Goal: Task Accomplishment & Management: Manage account settings

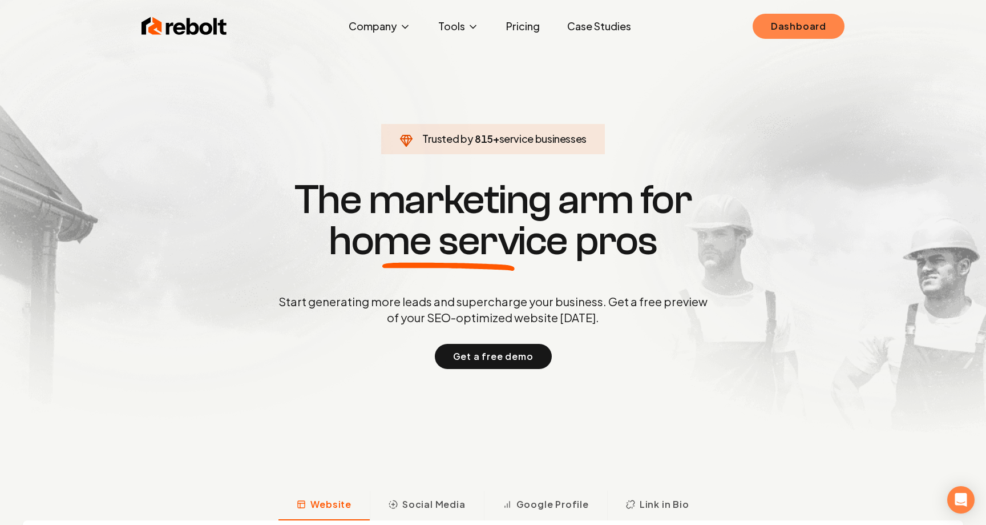
click at [818, 38] on link "Dashboard" at bounding box center [799, 26] width 92 height 25
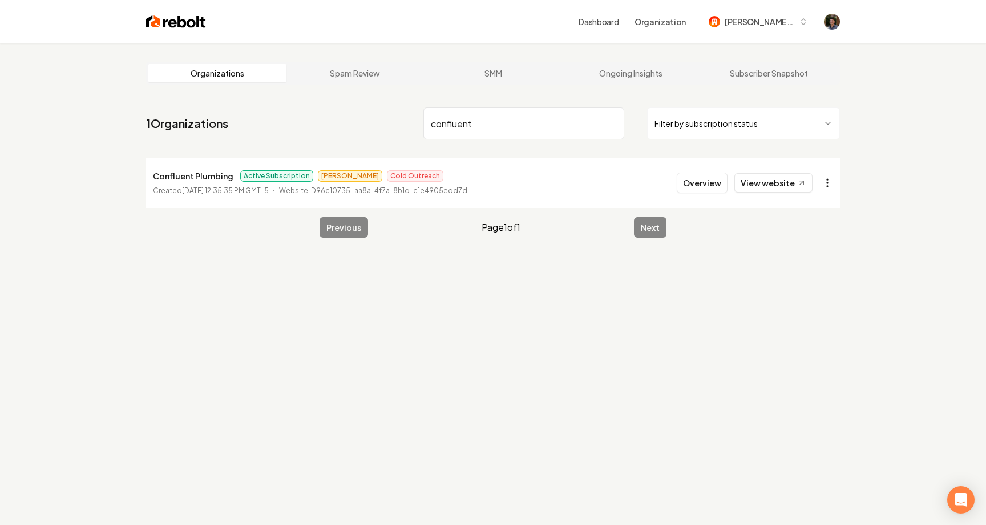
click at [825, 176] on html "Dashboard Organization mitchell-62 Organizations Spam Review SMM Ongoing Insigh…" at bounding box center [493, 262] width 986 height 525
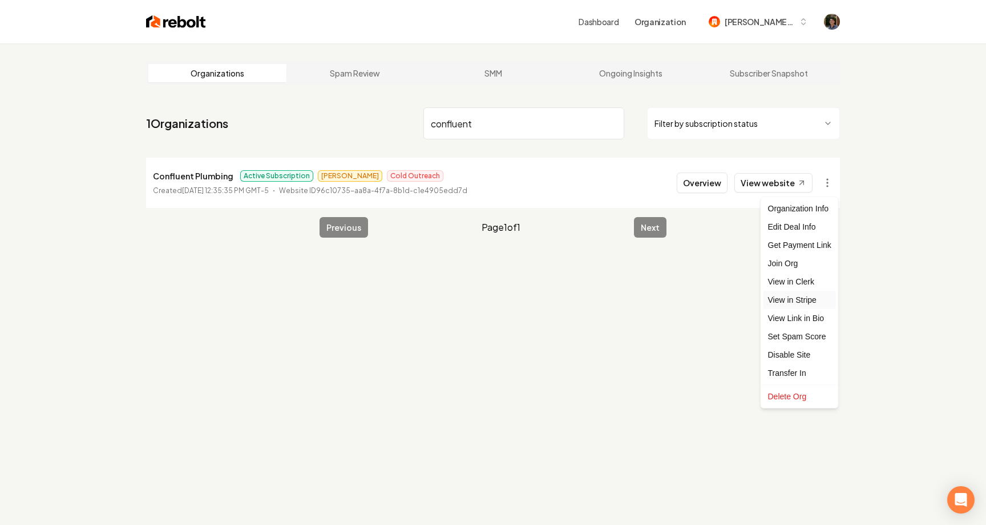
click at [788, 298] on link "View in Stripe" at bounding box center [800, 300] width 72 height 18
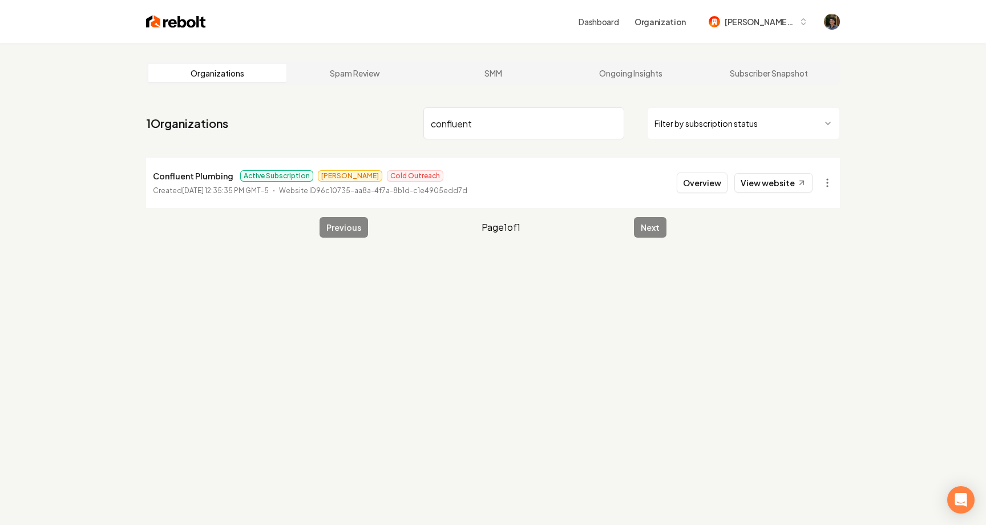
drag, startPoint x: 543, startPoint y: 134, endPoint x: 371, endPoint y: 120, distance: 172.9
click at [371, 120] on nav "1 Organizations confluent Filter by subscription status" at bounding box center [493, 128] width 694 height 50
type input "v"
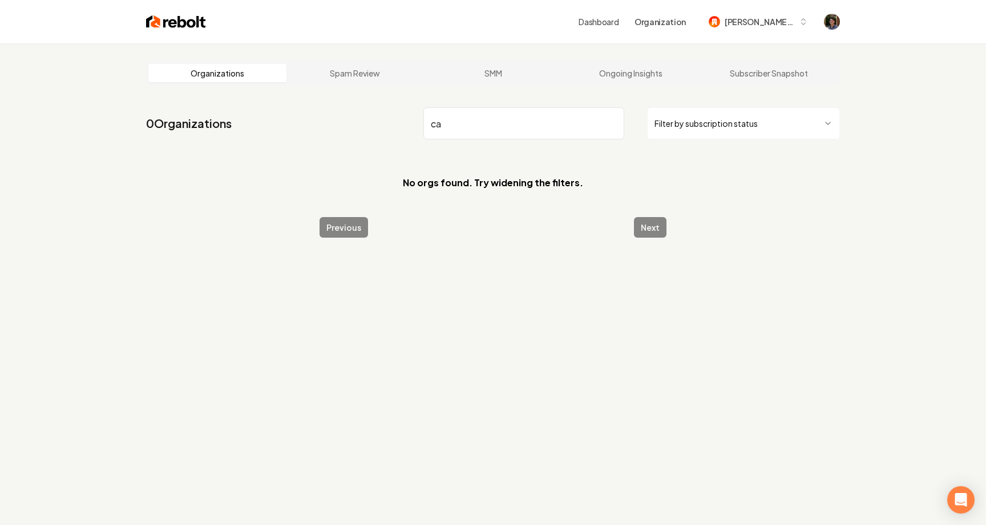
type input "c"
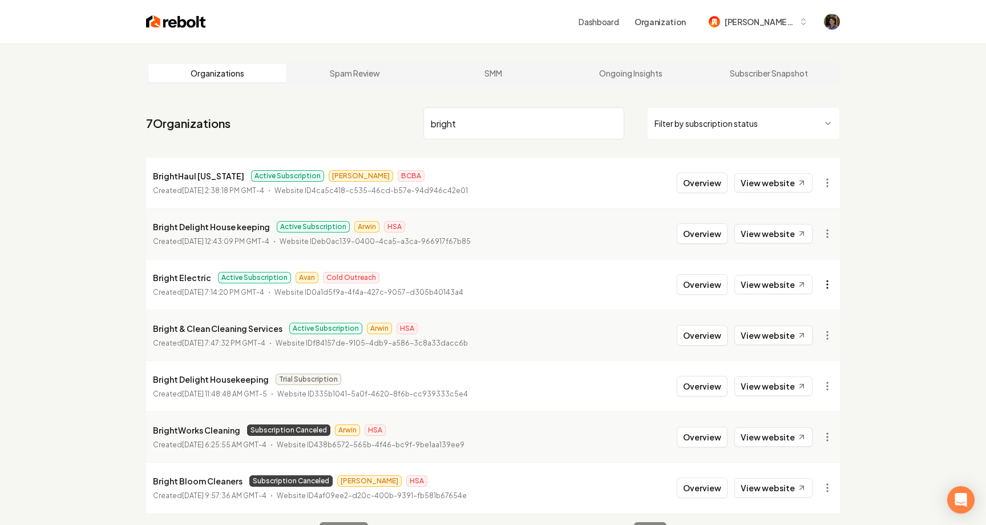
type input "bright"
click at [824, 283] on html "Dashboard Organization mitchell-62 Organizations Spam Review SMM Ongoing Insigh…" at bounding box center [493, 262] width 986 height 525
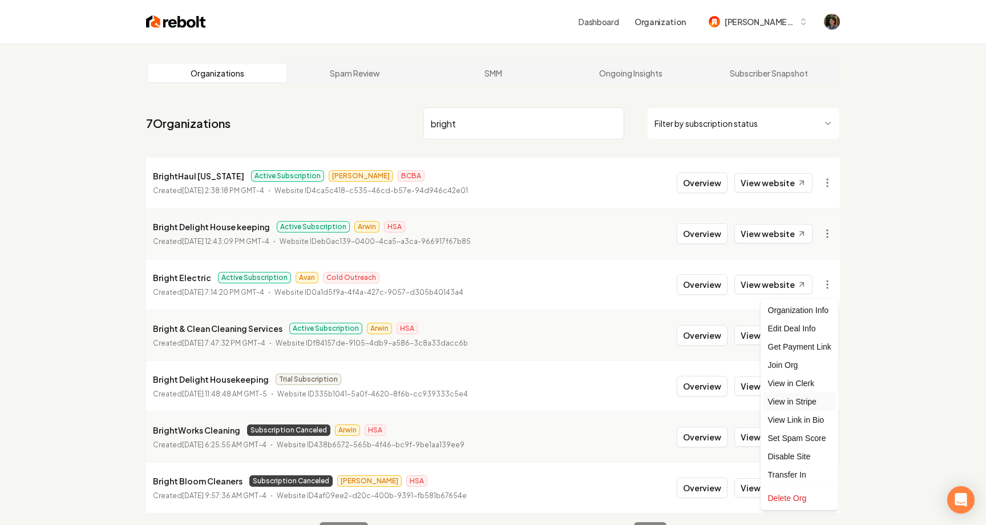
click at [796, 397] on link "View in Stripe" at bounding box center [800, 401] width 72 height 18
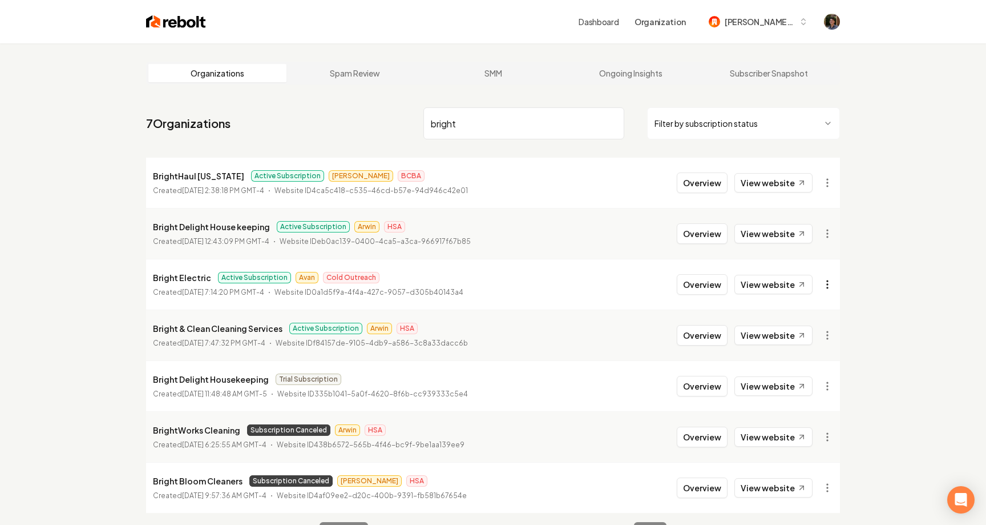
click at [829, 285] on html "Dashboard Organization mitchell-62 Organizations Spam Review SMM Ongoing Insigh…" at bounding box center [493, 262] width 986 height 525
click at [629, 285] on html "Dashboard Organization mitchell-62 Organizations Spam Review SMM Ongoing Insigh…" at bounding box center [493, 262] width 986 height 525
click at [699, 285] on button "Overview" at bounding box center [702, 284] width 51 height 21
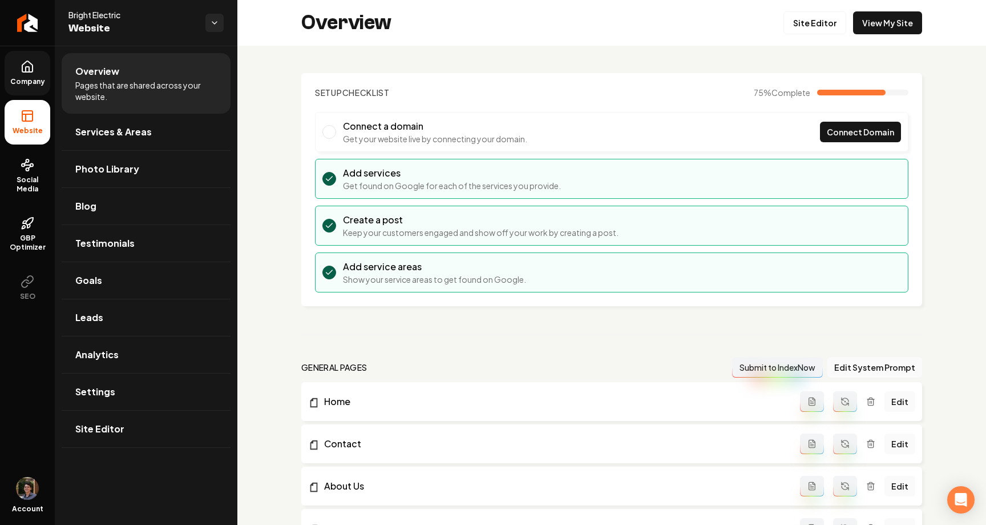
click at [39, 79] on span "Company" at bounding box center [28, 81] width 44 height 9
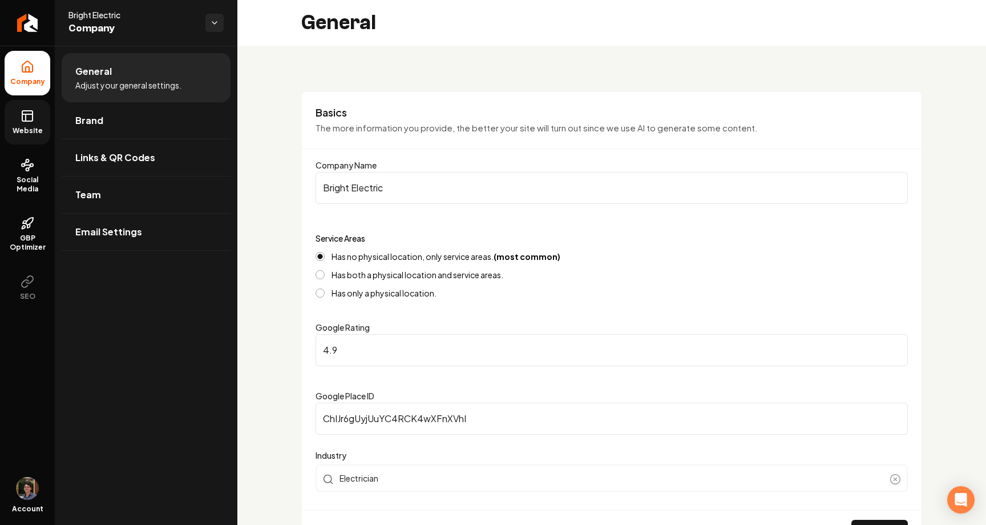
click at [27, 120] on icon at bounding box center [28, 116] width 14 height 14
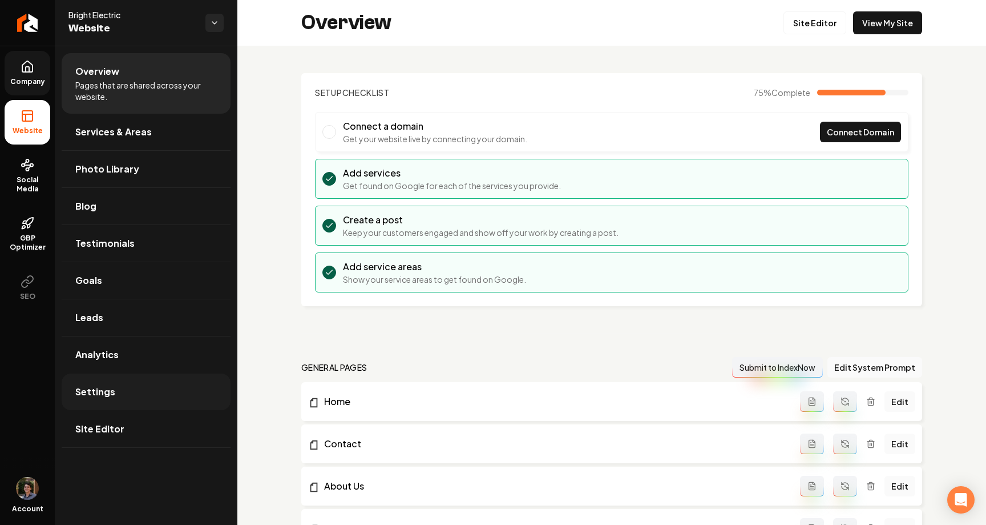
click at [154, 384] on link "Settings" at bounding box center [146, 391] width 169 height 37
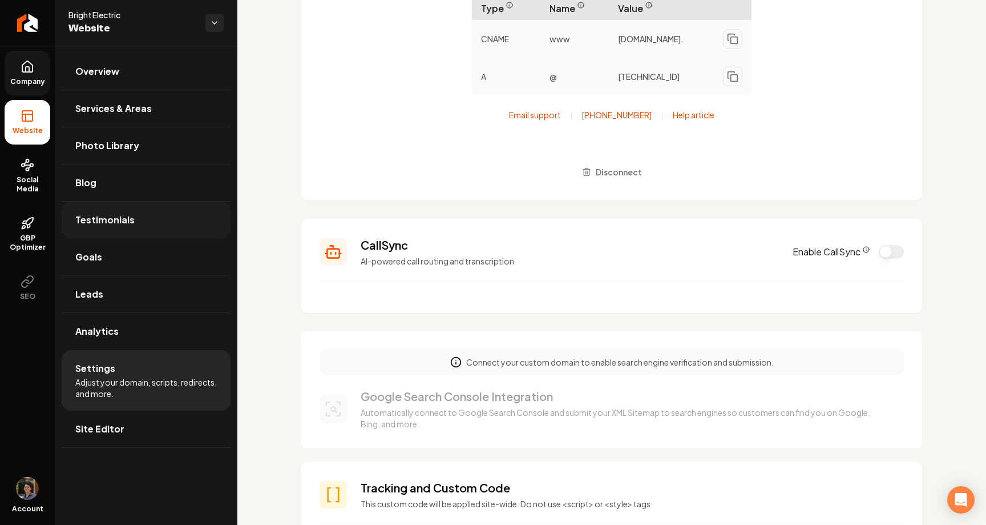
scroll to position [103, 0]
click at [31, 74] on link "Company" at bounding box center [28, 73] width 46 height 45
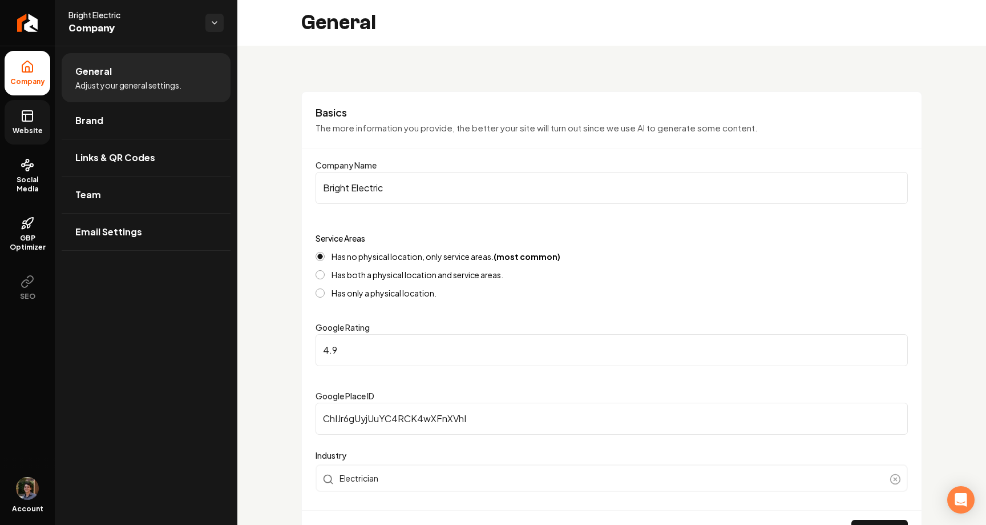
click at [39, 115] on link "Website" at bounding box center [28, 122] width 46 height 45
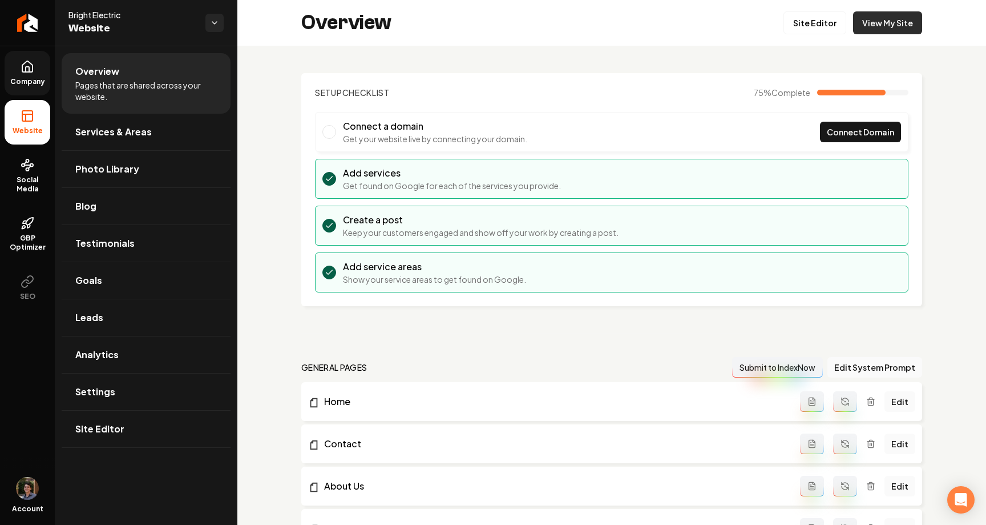
click at [891, 26] on link "View My Site" at bounding box center [887, 22] width 69 height 23
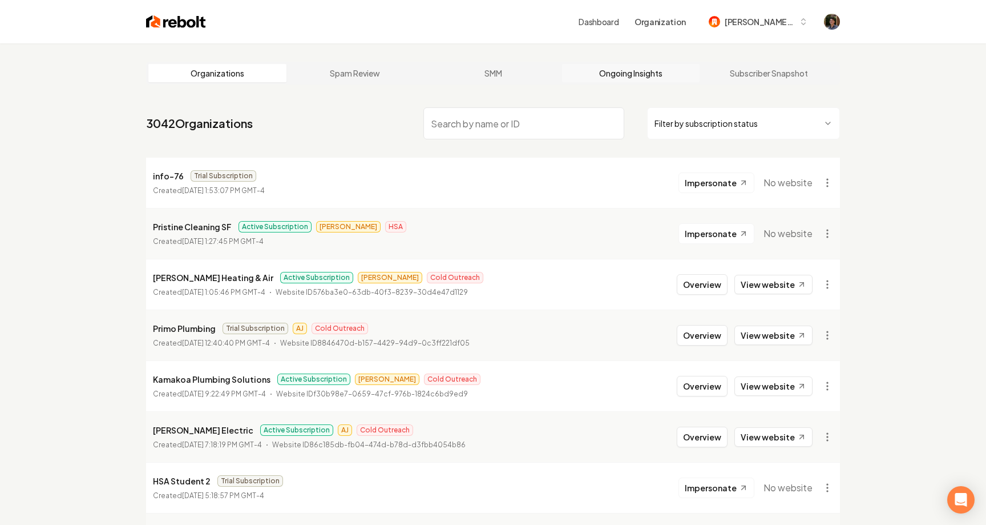
click at [615, 69] on link "Ongoing Insights" at bounding box center [631, 73] width 138 height 18
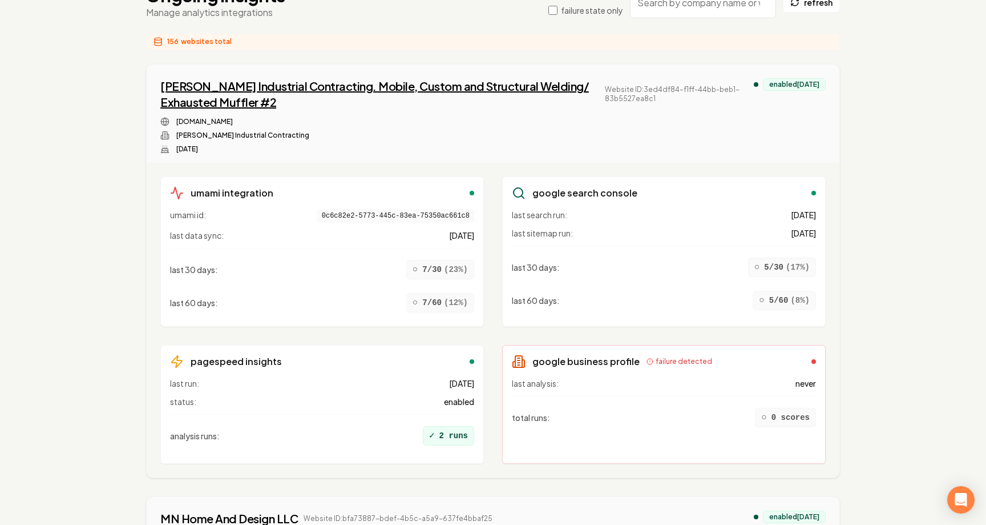
scroll to position [169, 0]
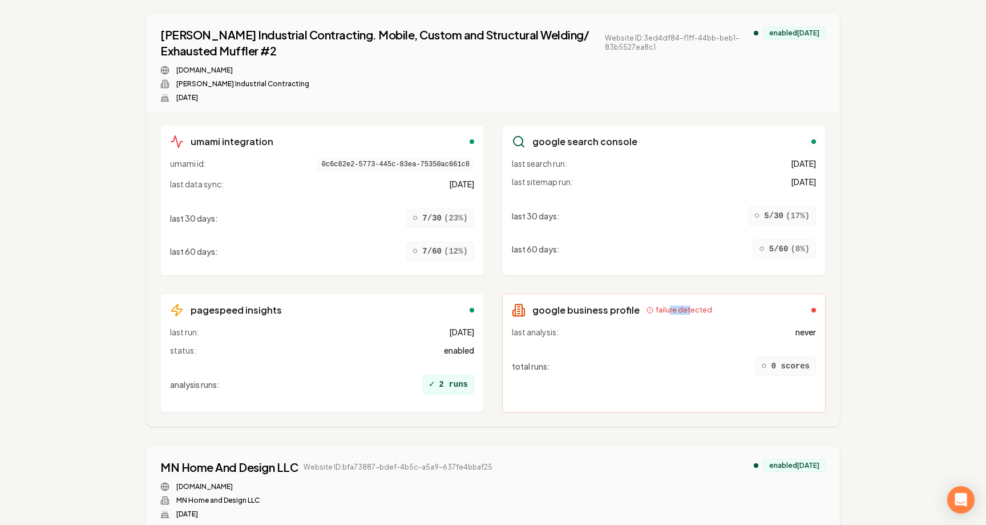
drag, startPoint x: 683, startPoint y: 312, endPoint x: 662, endPoint y: 313, distance: 21.1
click at [662, 313] on span "failure detected" at bounding box center [684, 309] width 57 height 9
click at [602, 308] on h3 "google business profile" at bounding box center [586, 310] width 107 height 14
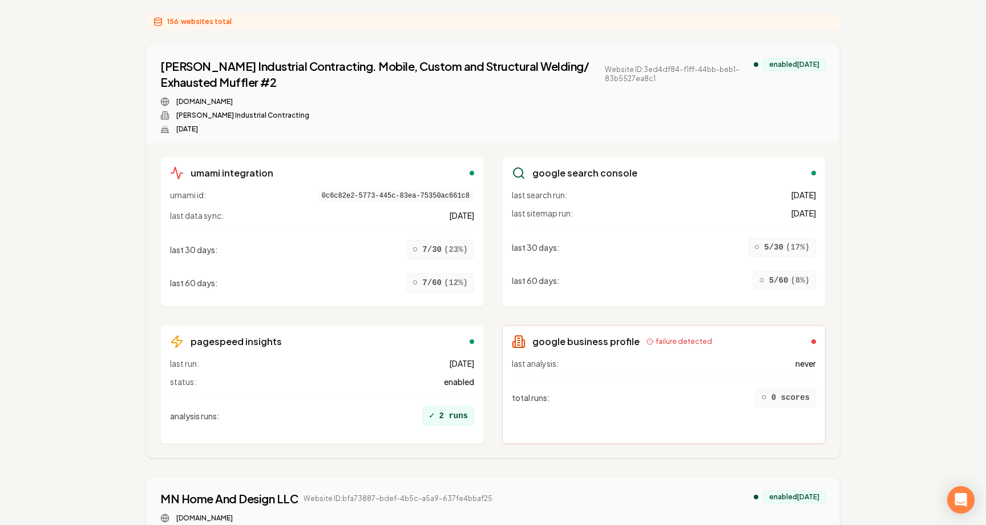
scroll to position [0, 0]
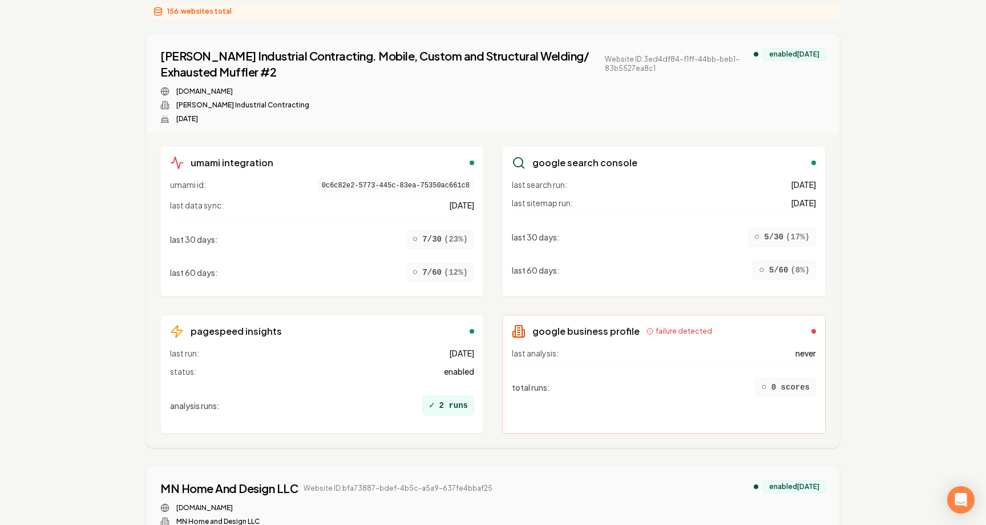
scroll to position [148, 0]
drag, startPoint x: 554, startPoint y: 332, endPoint x: 701, endPoint y: 409, distance: 165.7
click at [701, 409] on div "google business profile failure detected last analysis: never total runs : ○ 0 …" at bounding box center [664, 373] width 324 height 119
click at [701, 409] on div "last analysis: never total runs : ○ 0 scores" at bounding box center [664, 384] width 304 height 76
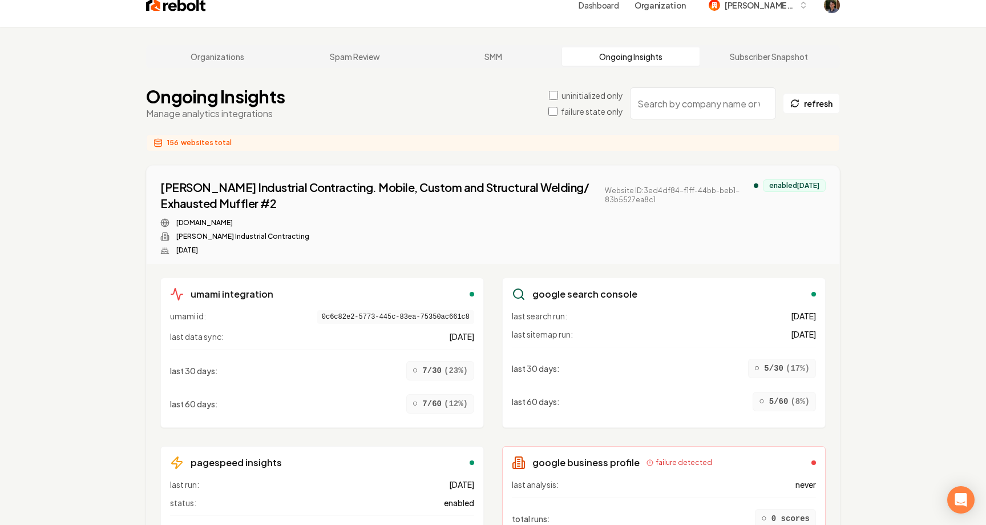
scroll to position [8, 0]
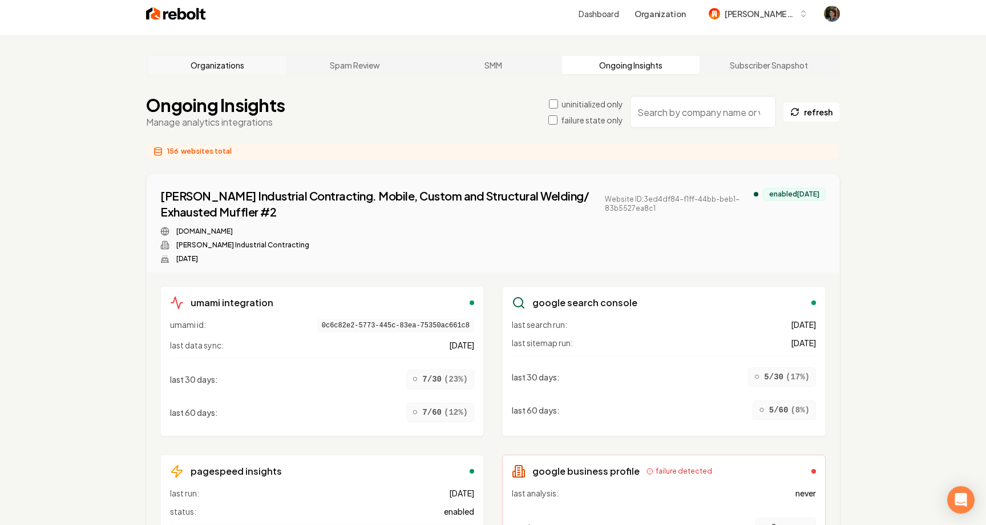
click at [238, 70] on link "Organizations" at bounding box center [217, 65] width 138 height 18
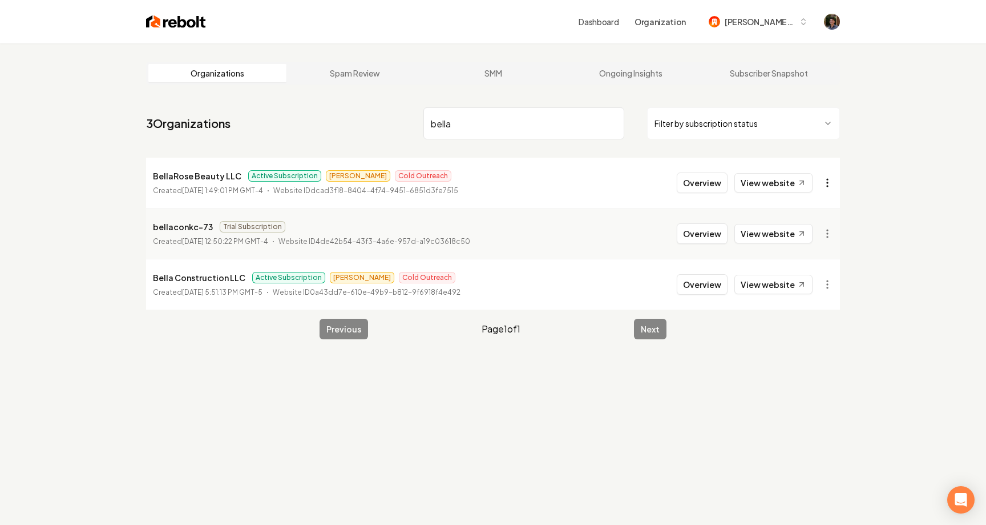
type input "bella"
click at [834, 184] on html "Dashboard Organization [PERSON_NAME]-62 Organizations Spam Review SMM Ongoing I…" at bounding box center [493, 262] width 986 height 525
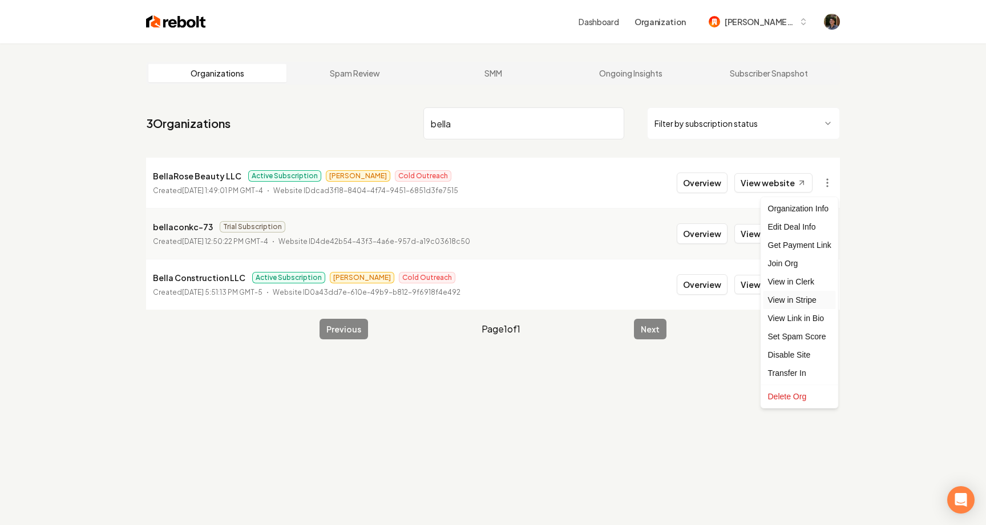
click at [803, 296] on link "View in Stripe" at bounding box center [800, 300] width 72 height 18
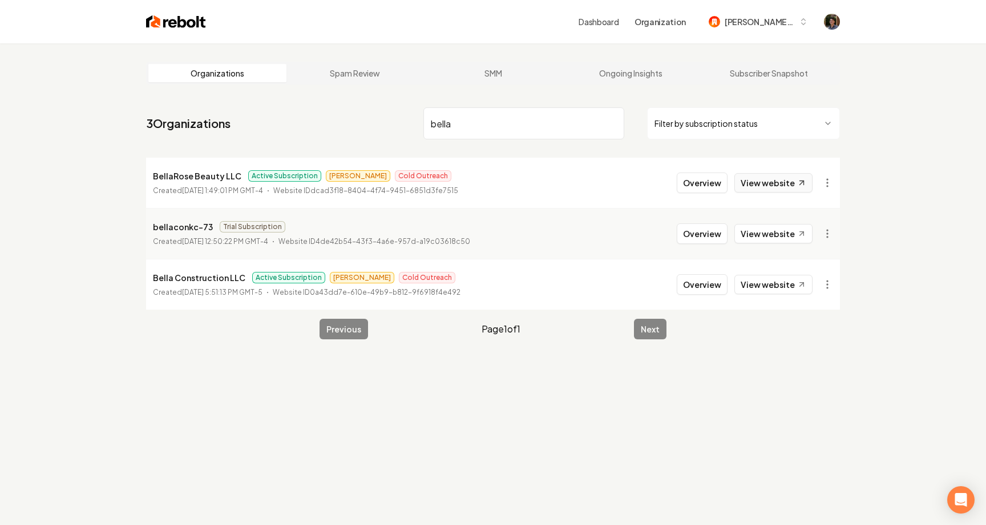
click at [800, 182] on icon at bounding box center [802, 183] width 10 height 10
click at [679, 183] on li "BellaRose Beauty LLC Active Subscription [PERSON_NAME] Outreach Created [DATE] …" at bounding box center [493, 183] width 694 height 50
click at [700, 186] on button "Overview" at bounding box center [702, 182] width 51 height 21
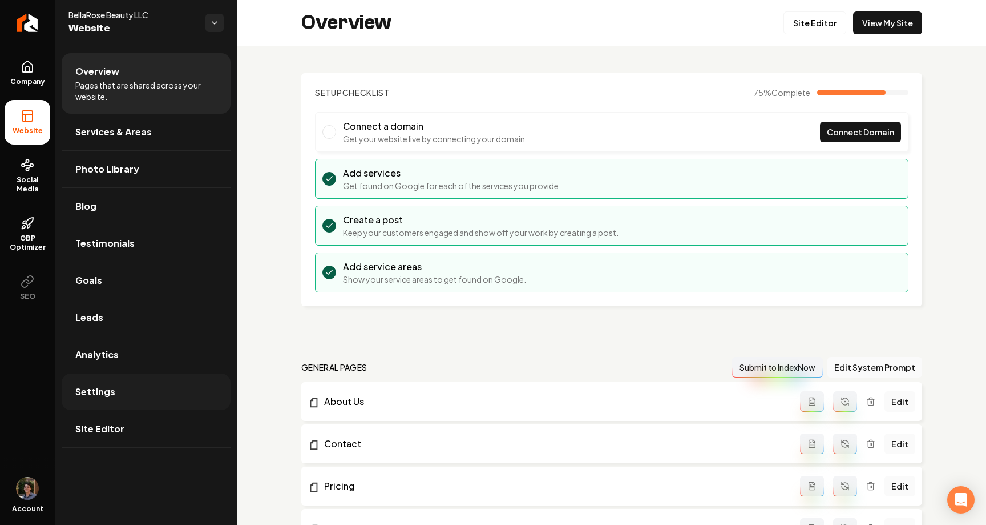
click at [125, 392] on link "Settings" at bounding box center [146, 391] width 169 height 37
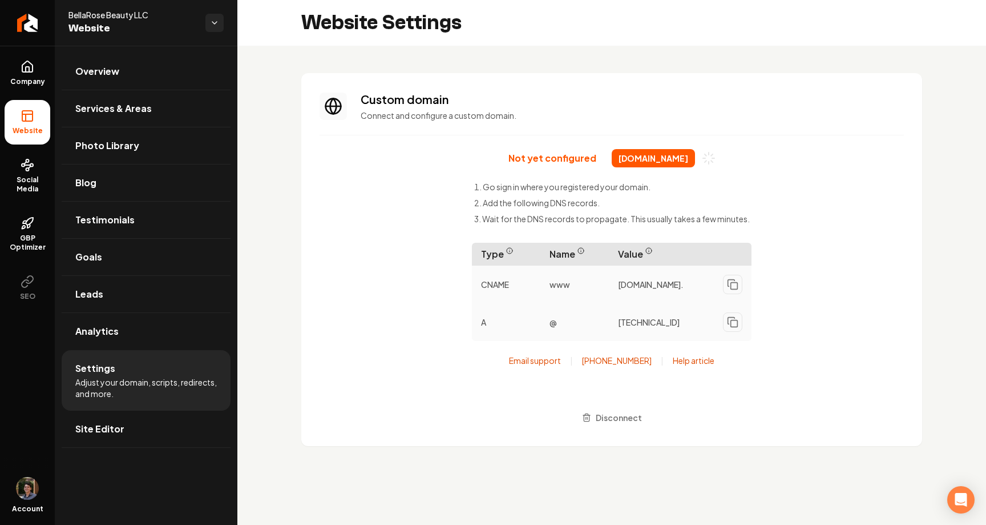
scroll to position [103, 0]
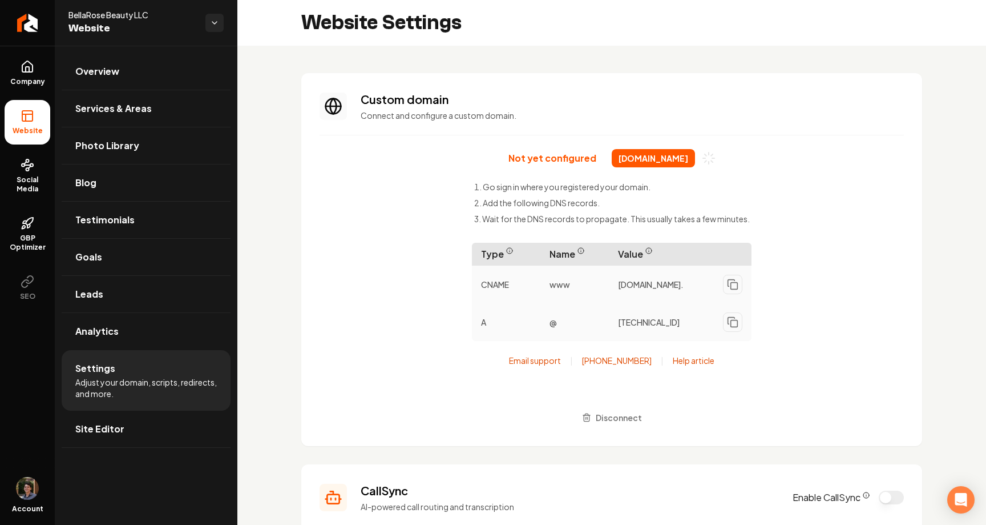
click at [450, 136] on section "Custom domain Connect and configure a custom domain. Not yet configured [DOMAIN…" at bounding box center [611, 259] width 621 height 373
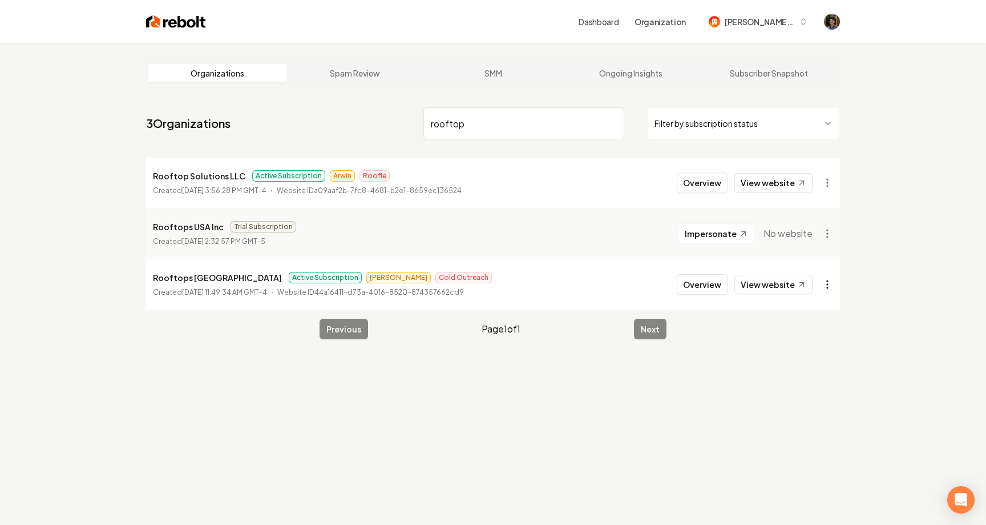
click at [825, 280] on html "Dashboard Organization [PERSON_NAME]-62 Organizations Spam Review SMM Ongoing I…" at bounding box center [493, 262] width 986 height 525
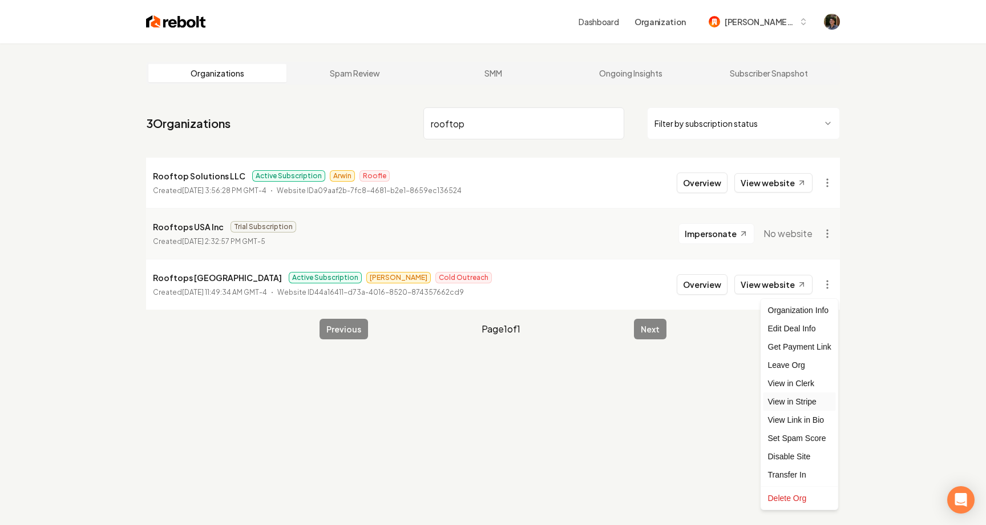
click at [801, 396] on link "View in Stripe" at bounding box center [800, 401] width 72 height 18
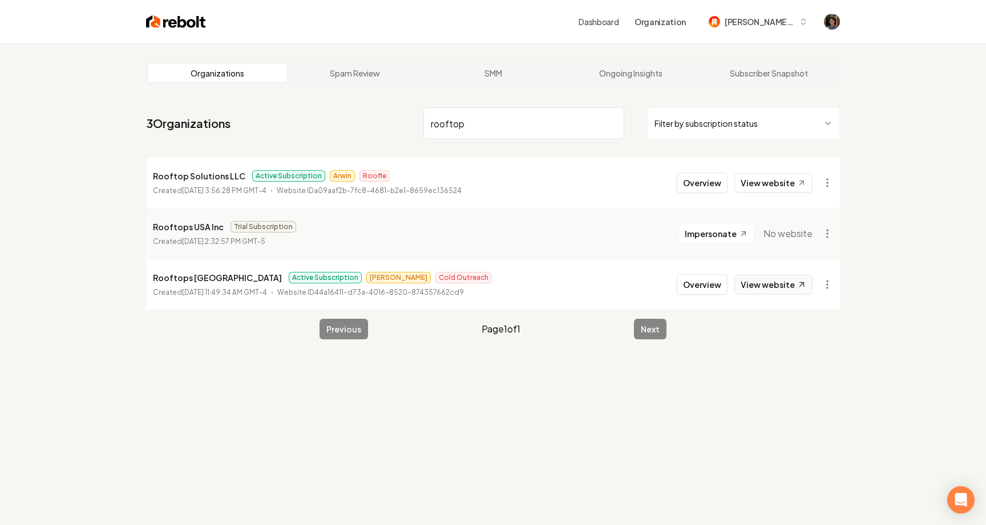
click at [783, 283] on link "View website" at bounding box center [774, 284] width 78 height 19
drag, startPoint x: 492, startPoint y: 127, endPoint x: 377, endPoint y: 127, distance: 115.3
click at [377, 127] on nav "3 Organizations rooftop Filter by subscription status" at bounding box center [493, 128] width 694 height 50
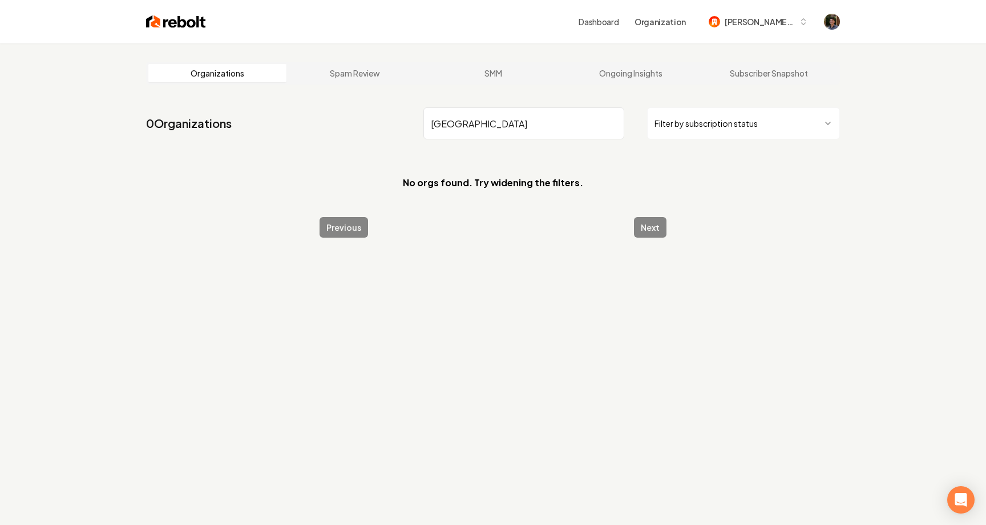
drag, startPoint x: 499, startPoint y: 130, endPoint x: 391, endPoint y: 126, distance: 108.0
click at [390, 127] on nav "0 Organizations charleston Filter by subscription status" at bounding box center [493, 128] width 694 height 50
type input "Flood res"
click at [612, 123] on input "Flood res" at bounding box center [524, 123] width 201 height 32
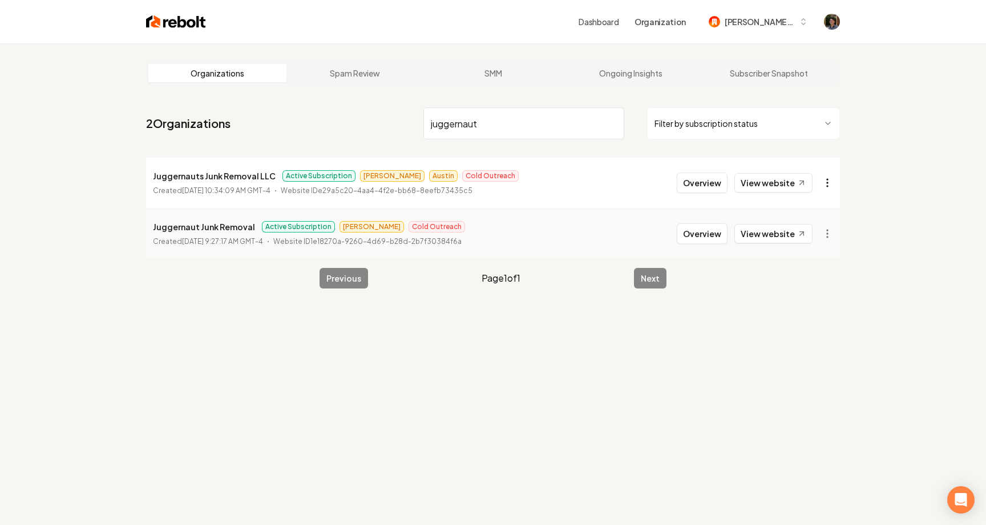
type input "juggernaut"
click at [824, 180] on html "Dashboard Organization [PERSON_NAME]-62 Organizations Spam Review SMM Ongoing I…" at bounding box center [493, 262] width 986 height 525
click at [901, 147] on html "Dashboard Organization [PERSON_NAME]-62 Organizations Spam Review SMM Ongoing I…" at bounding box center [493, 262] width 986 height 525
click at [793, 176] on link "View website" at bounding box center [774, 182] width 78 height 19
click at [783, 239] on link "View website" at bounding box center [774, 233] width 78 height 19
